Goal: Task Accomplishment & Management: Use online tool/utility

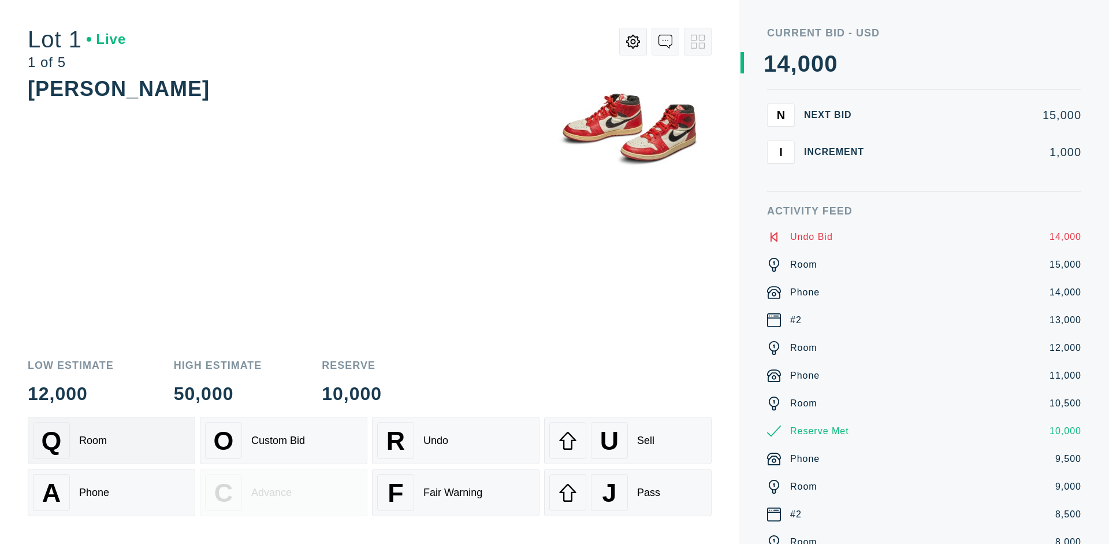
click at [111, 440] on div "Q Room" at bounding box center [111, 440] width 157 height 37
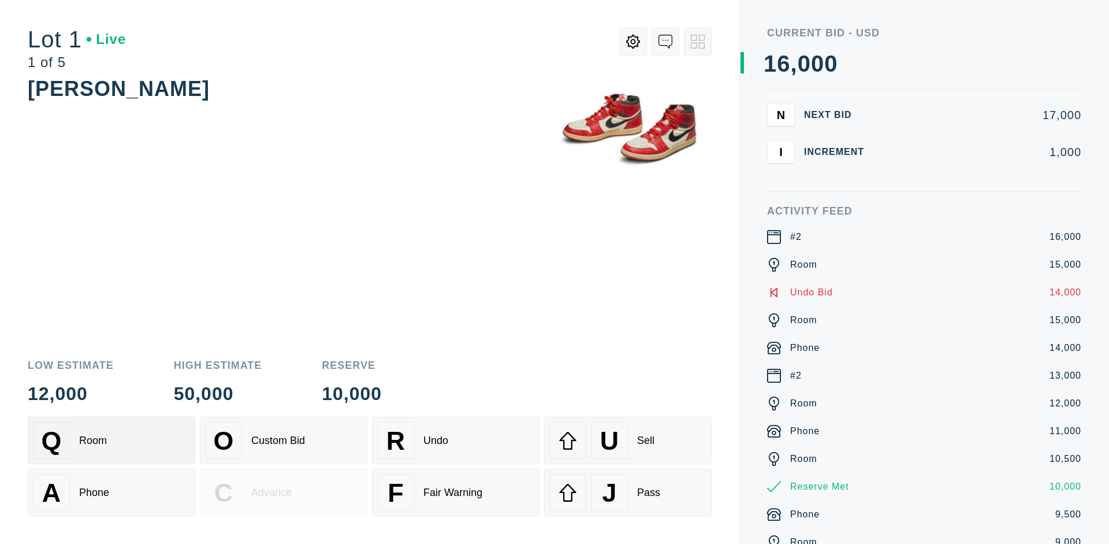
click at [111, 492] on div "A Phone" at bounding box center [111, 492] width 157 height 37
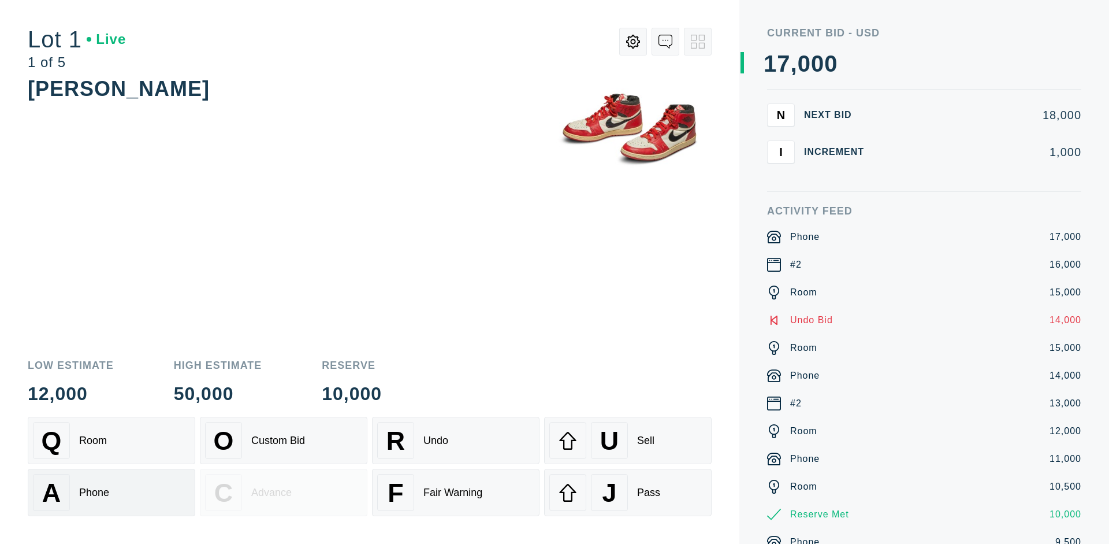
click at [111, 440] on div "Q Room" at bounding box center [111, 440] width 157 height 37
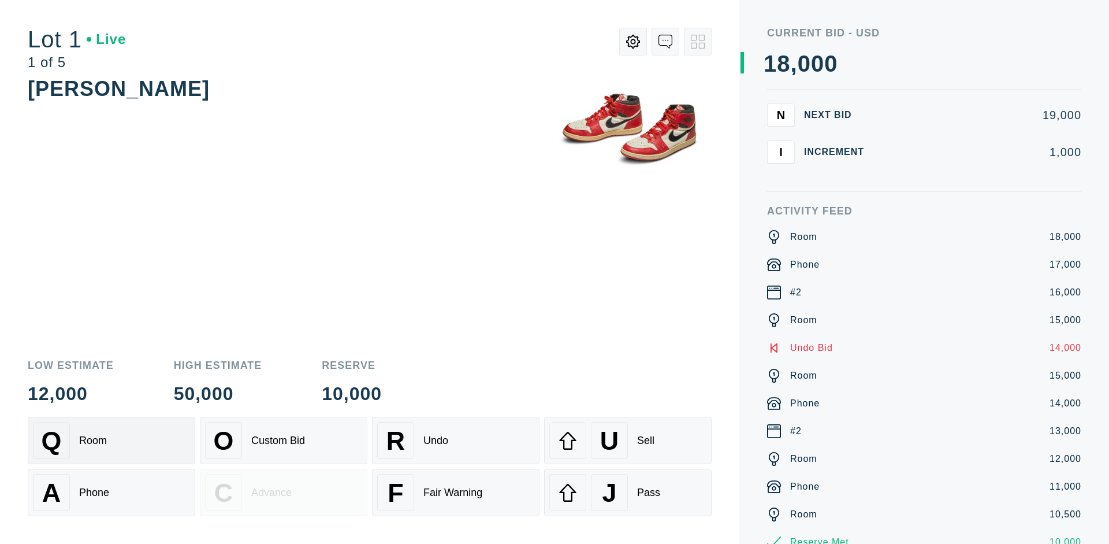
click at [456, 440] on div "R Undo" at bounding box center [455, 440] width 157 height 37
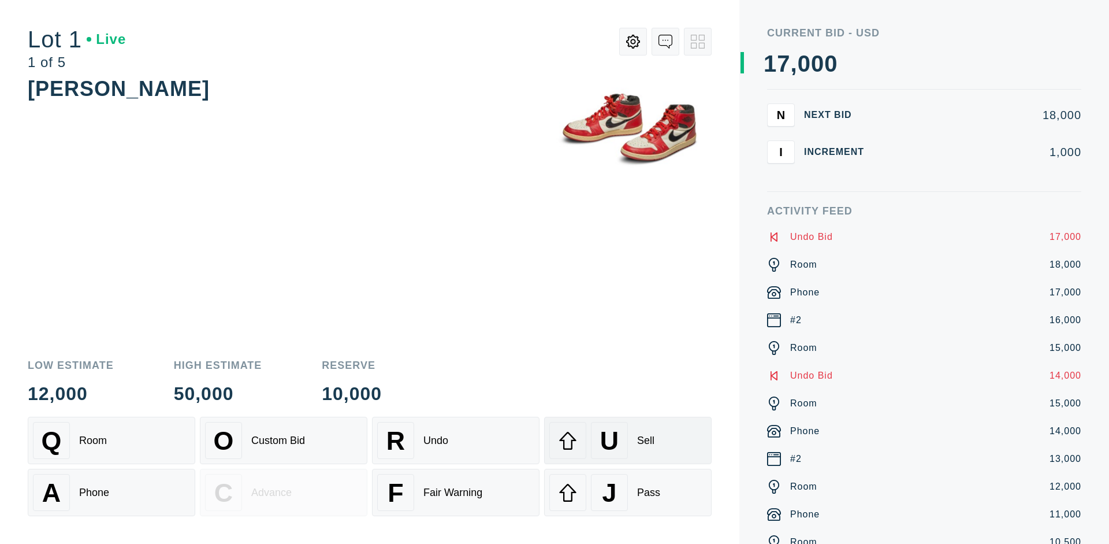
click at [628, 440] on div "U Sell" at bounding box center [627, 440] width 157 height 37
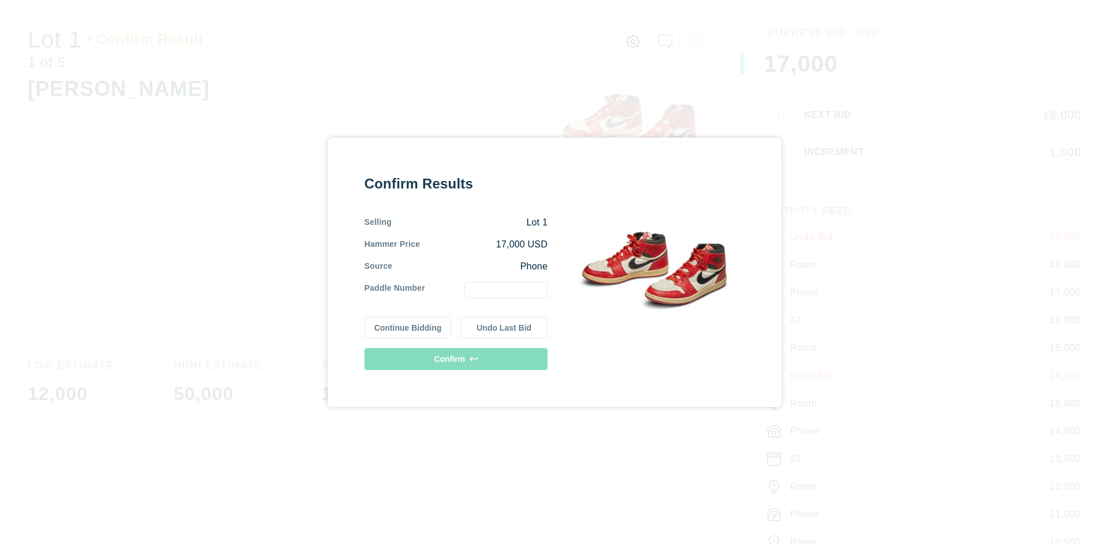
click at [408, 327] on button "Continue Bidding" at bounding box center [408, 328] width 87 height 22
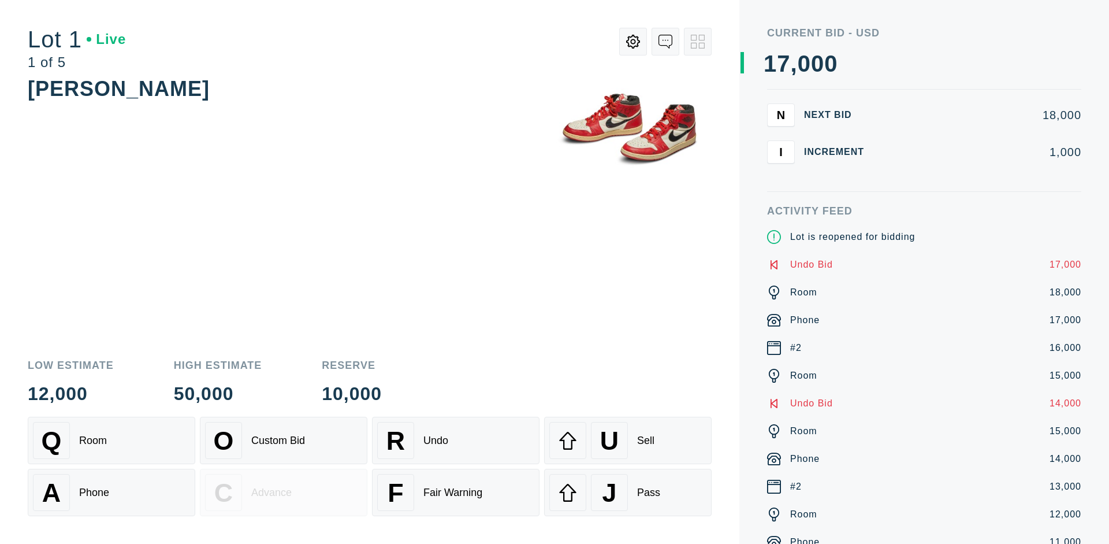
click at [628, 440] on div "U Sell" at bounding box center [627, 440] width 157 height 37
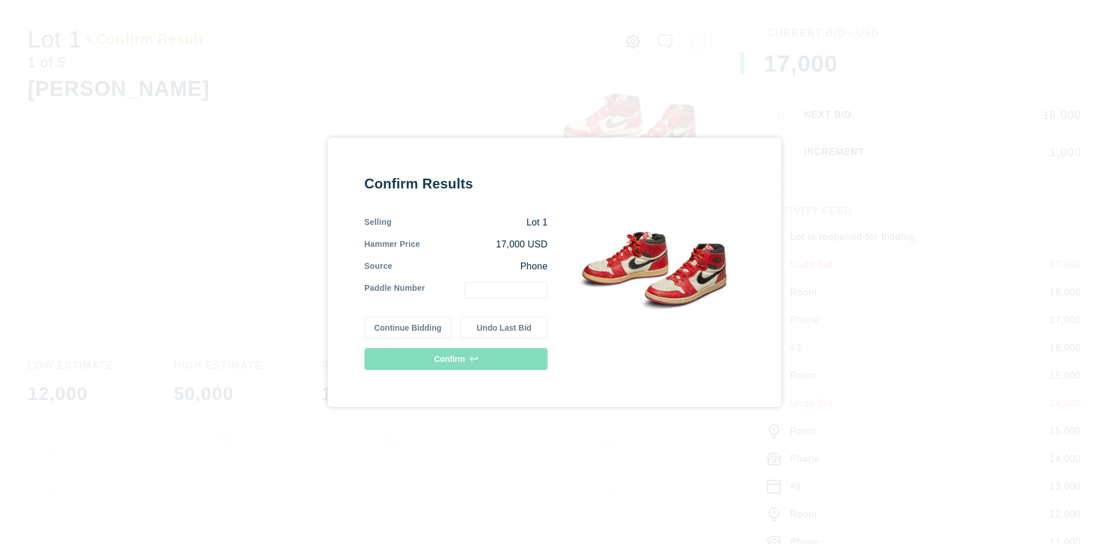
click at [504, 327] on button "Undo Last Bid" at bounding box center [503, 328] width 87 height 22
click at [408, 325] on button "Continue Bidding" at bounding box center [408, 326] width 87 height 22
